Goal: Contribute content

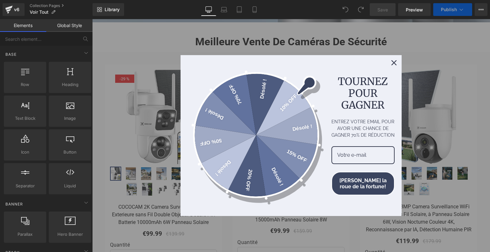
scroll to position [128, 0]
click at [389, 60] on button "Close" at bounding box center [393, 62] width 15 height 15
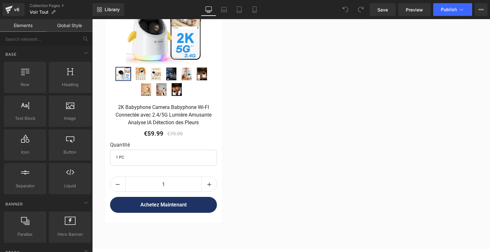
scroll to position [1109, 0]
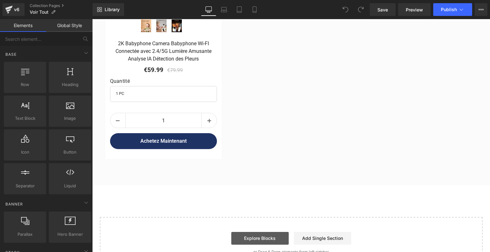
click at [264, 232] on link "Explore Blocks" at bounding box center [259, 238] width 57 height 13
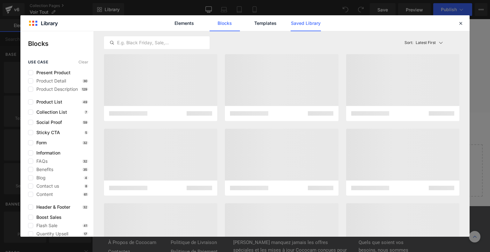
click at [303, 23] on link "Saved Library" at bounding box center [306, 23] width 30 height 16
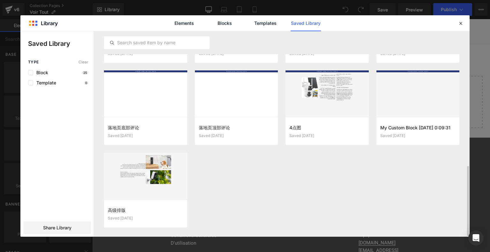
scroll to position [396, 0]
click at [462, 23] on icon at bounding box center [461, 23] width 6 height 6
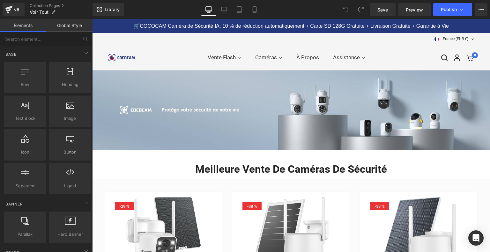
scroll to position [0, 0]
click at [43, 5] on link "Collection Pages" at bounding box center [61, 5] width 63 height 5
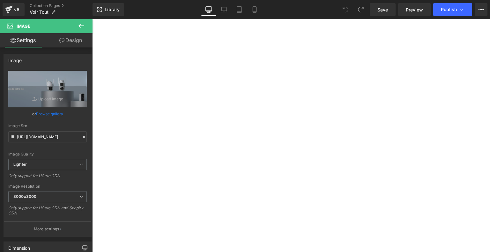
type input "C:\fakepath\画板 4(2).jpg"
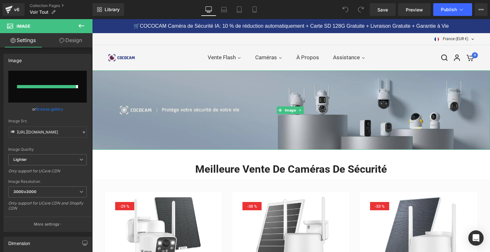
type input "[URL][DOMAIN_NAME]"
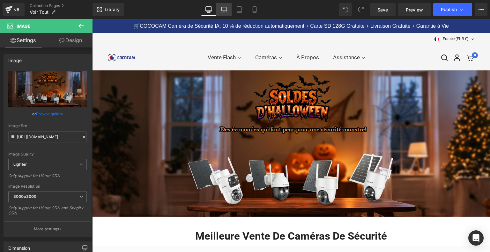
click at [222, 11] on icon at bounding box center [224, 9] width 6 height 6
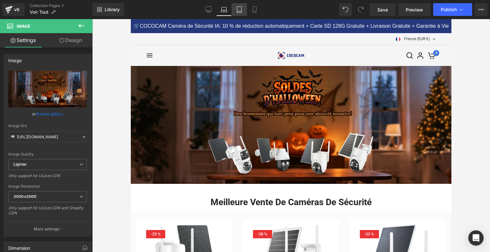
click at [237, 11] on icon at bounding box center [239, 10] width 4 height 6
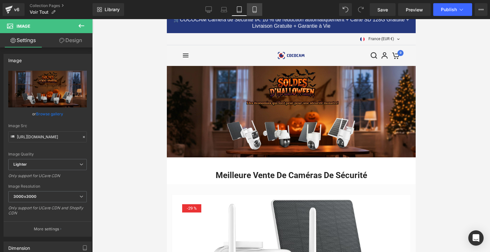
click at [251, 11] on icon at bounding box center [254, 9] width 6 height 6
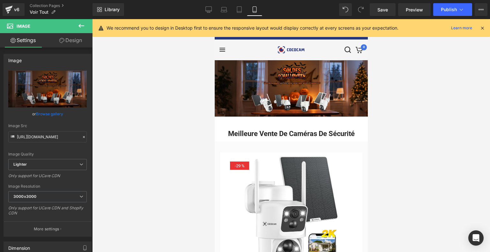
scroll to position [13, 0]
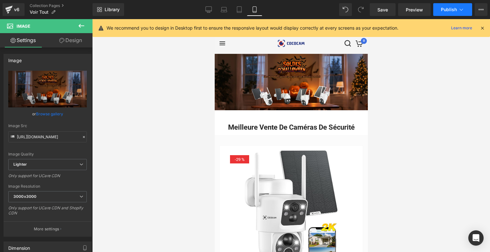
click at [461, 10] on icon at bounding box center [461, 9] width 6 height 6
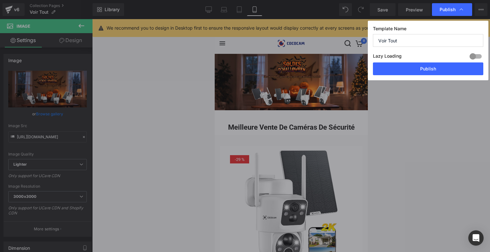
click at [430, 71] on button "Publish" at bounding box center [428, 69] width 110 height 13
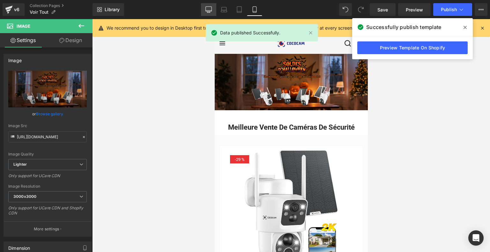
click at [210, 14] on link "Desktop" at bounding box center [208, 9] width 15 height 13
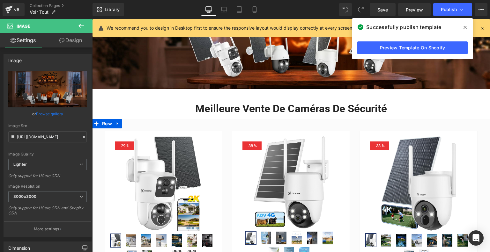
scroll to position [0, 0]
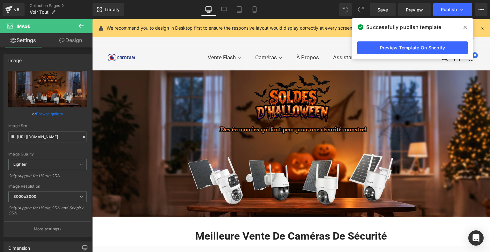
click at [51, 3] on div "v6 Collection Pages Voir Tout" at bounding box center [46, 9] width 93 height 19
click at [51, 4] on link "Collection Pages" at bounding box center [61, 5] width 63 height 5
